Goal: Find specific page/section: Find specific page/section

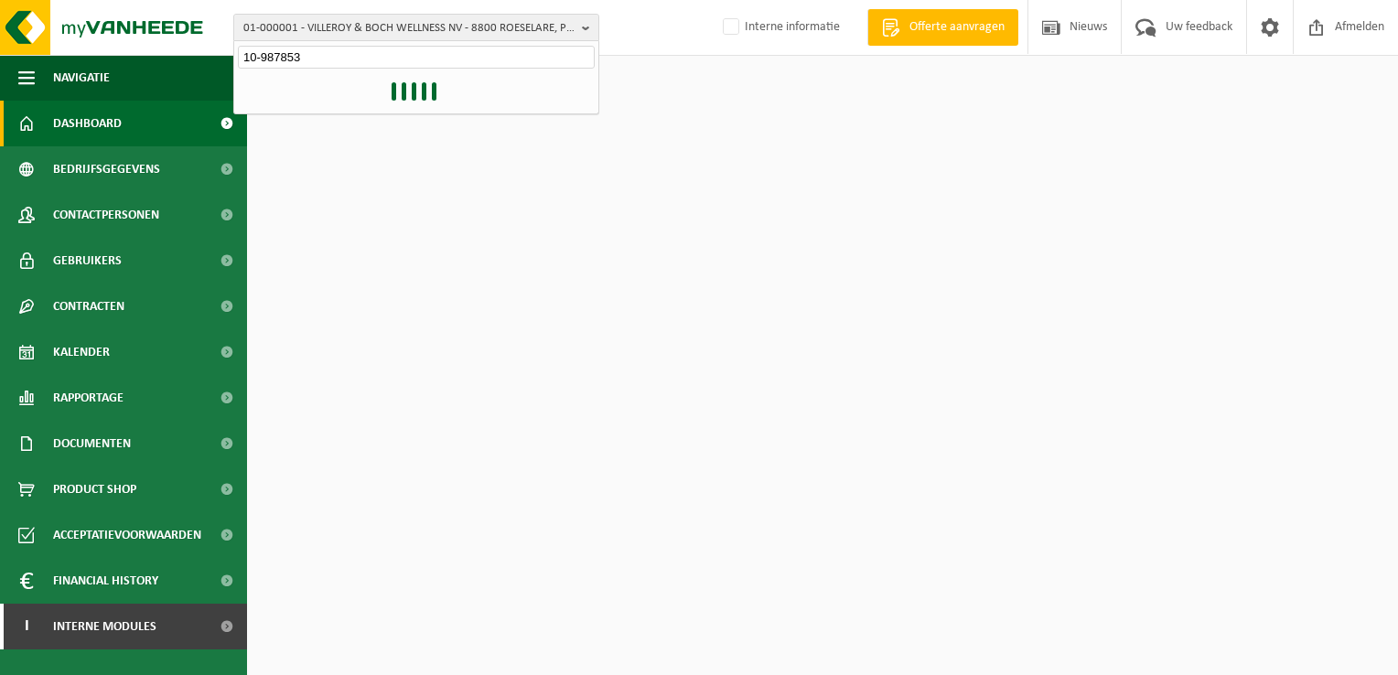
type input "10-987853"
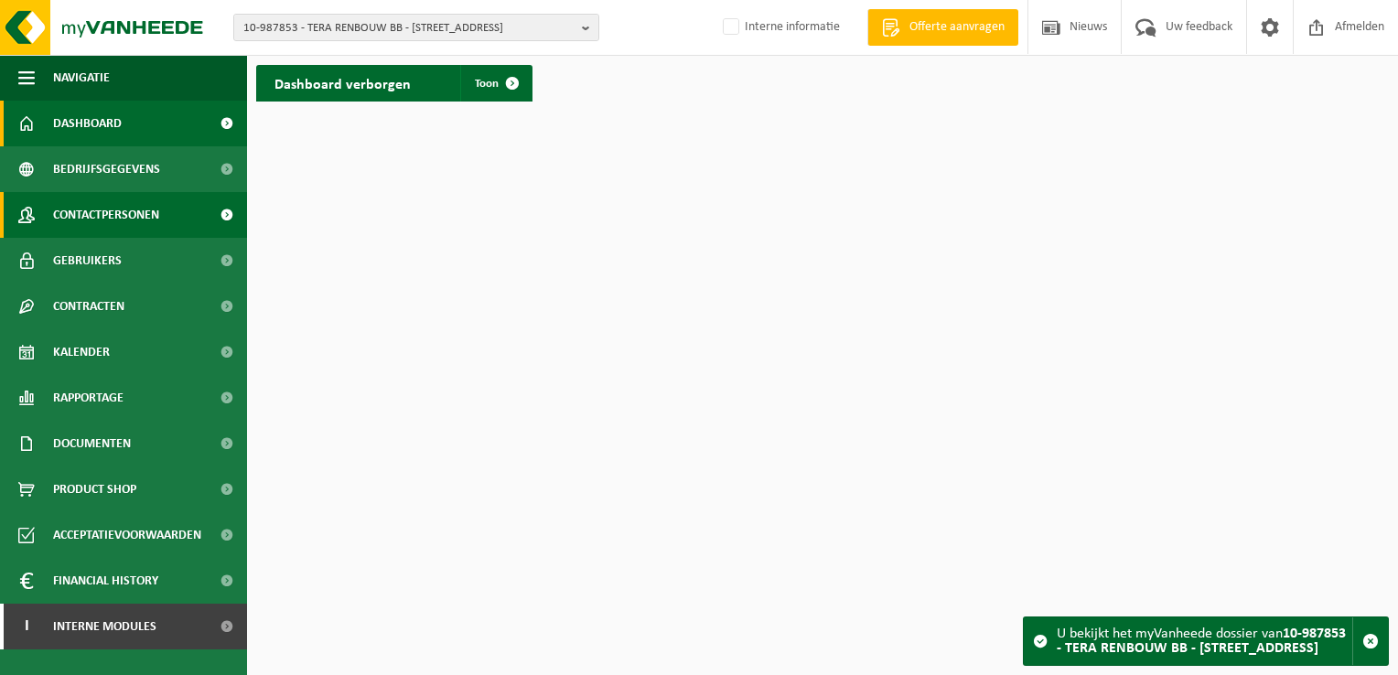
drag, startPoint x: 107, startPoint y: 213, endPoint x: 124, endPoint y: 216, distance: 16.7
click at [107, 213] on span "Contactpersonen" at bounding box center [106, 215] width 106 height 46
